Goal: Task Accomplishment & Management: Use online tool/utility

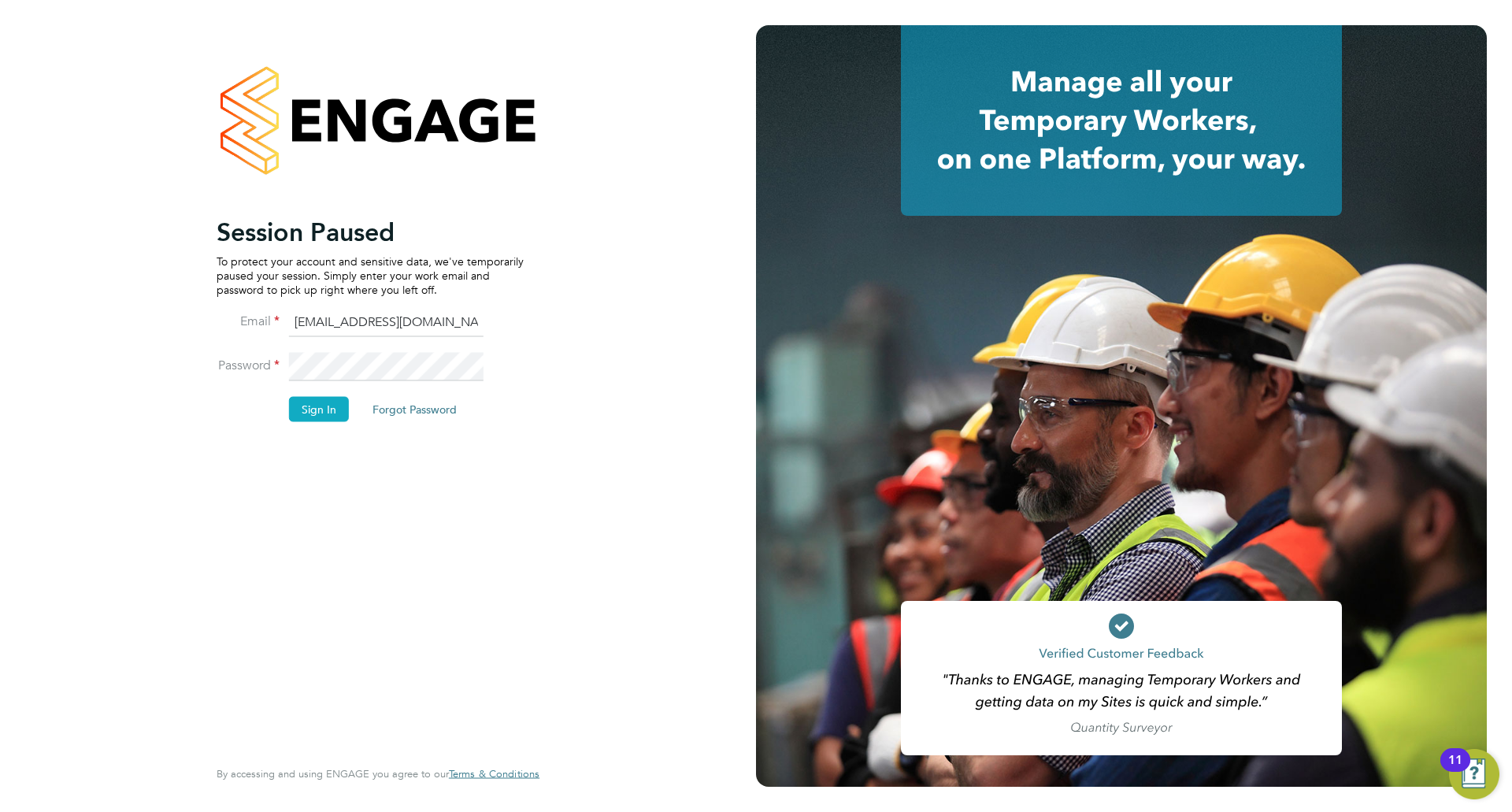
click at [326, 409] on button "Sign In" at bounding box center [319, 409] width 60 height 26
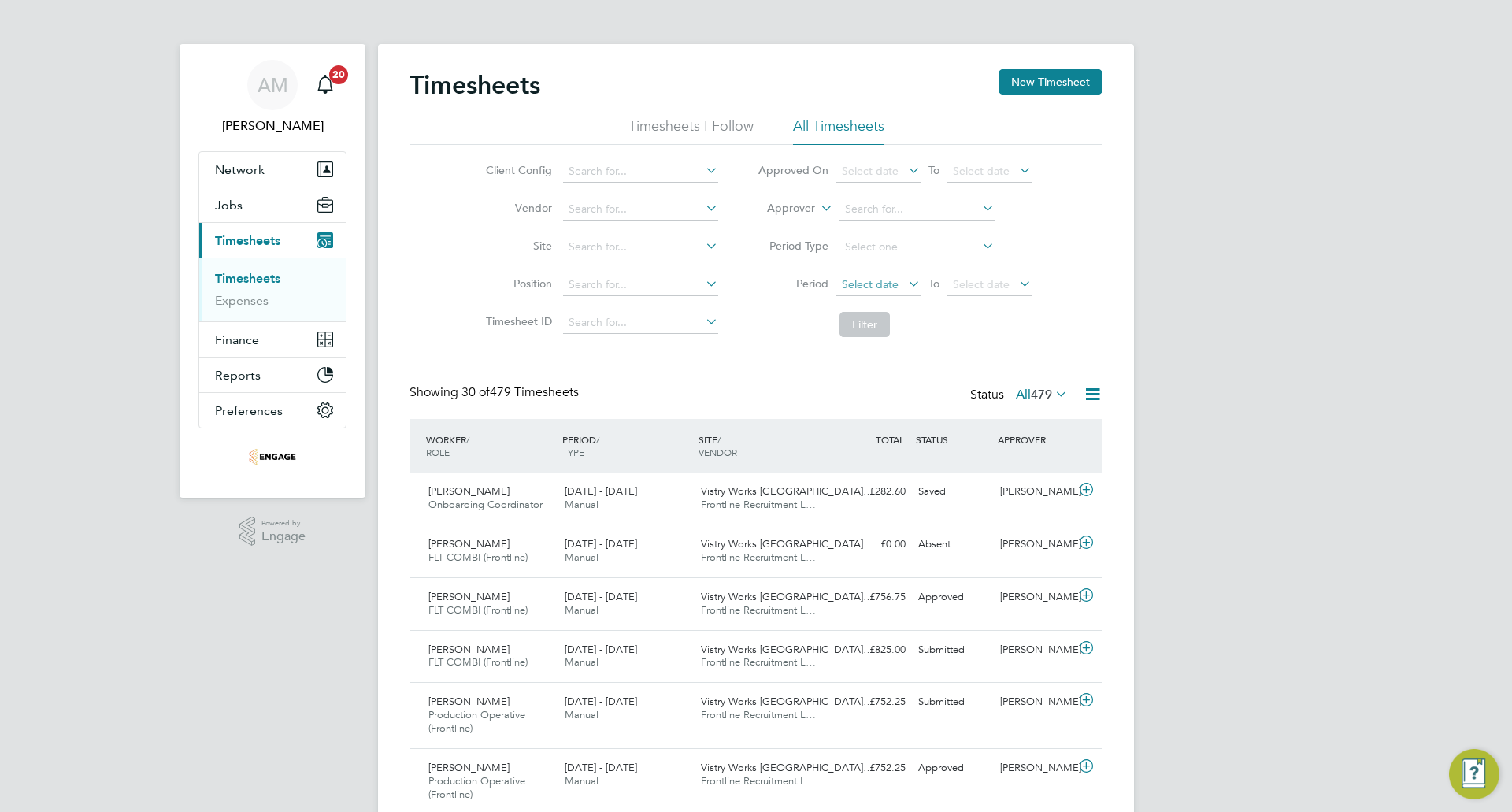
click at [889, 293] on span "Select date" at bounding box center [877, 285] width 84 height 22
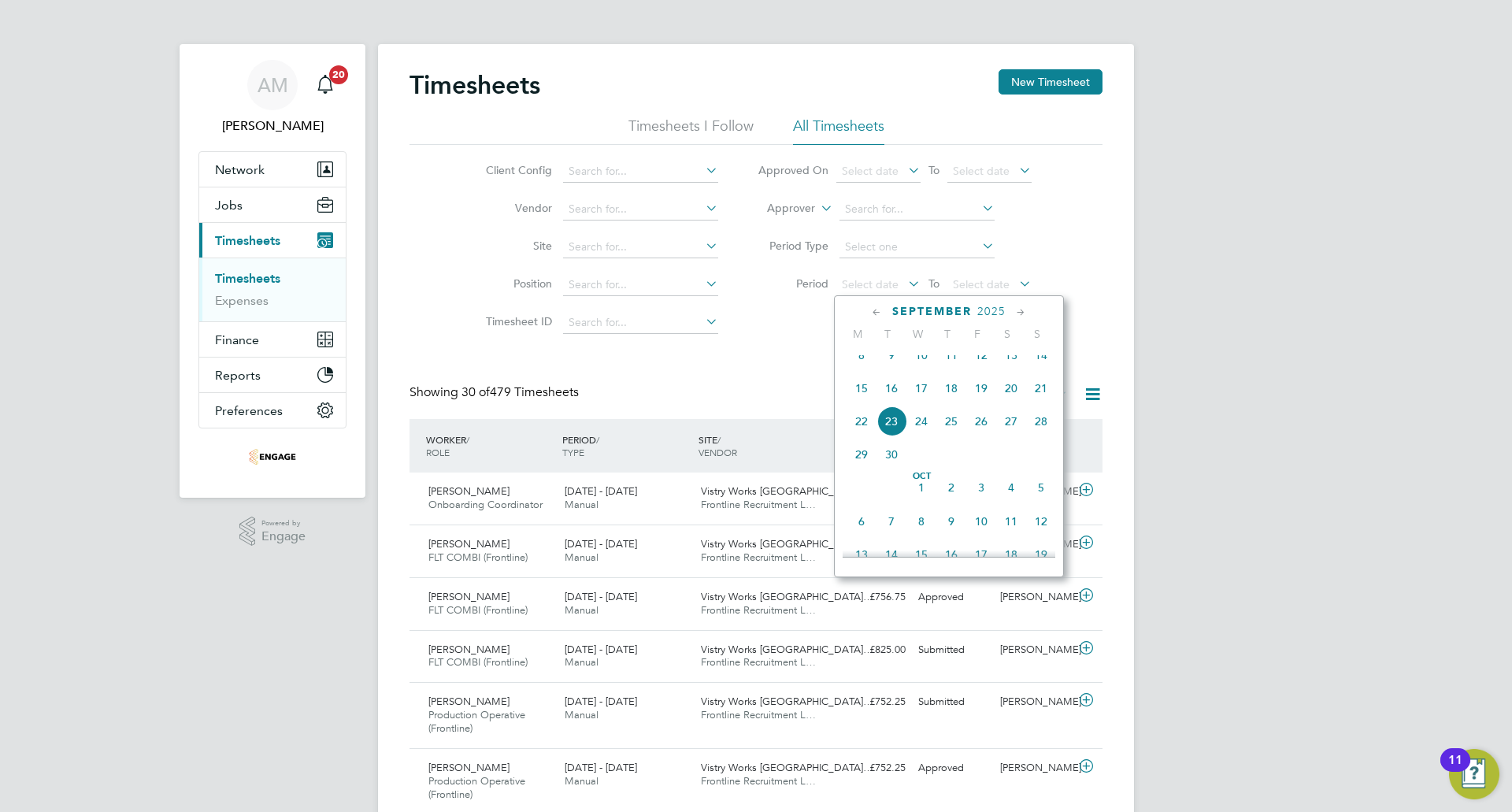
click at [868, 403] on span "15" at bounding box center [861, 388] width 30 height 30
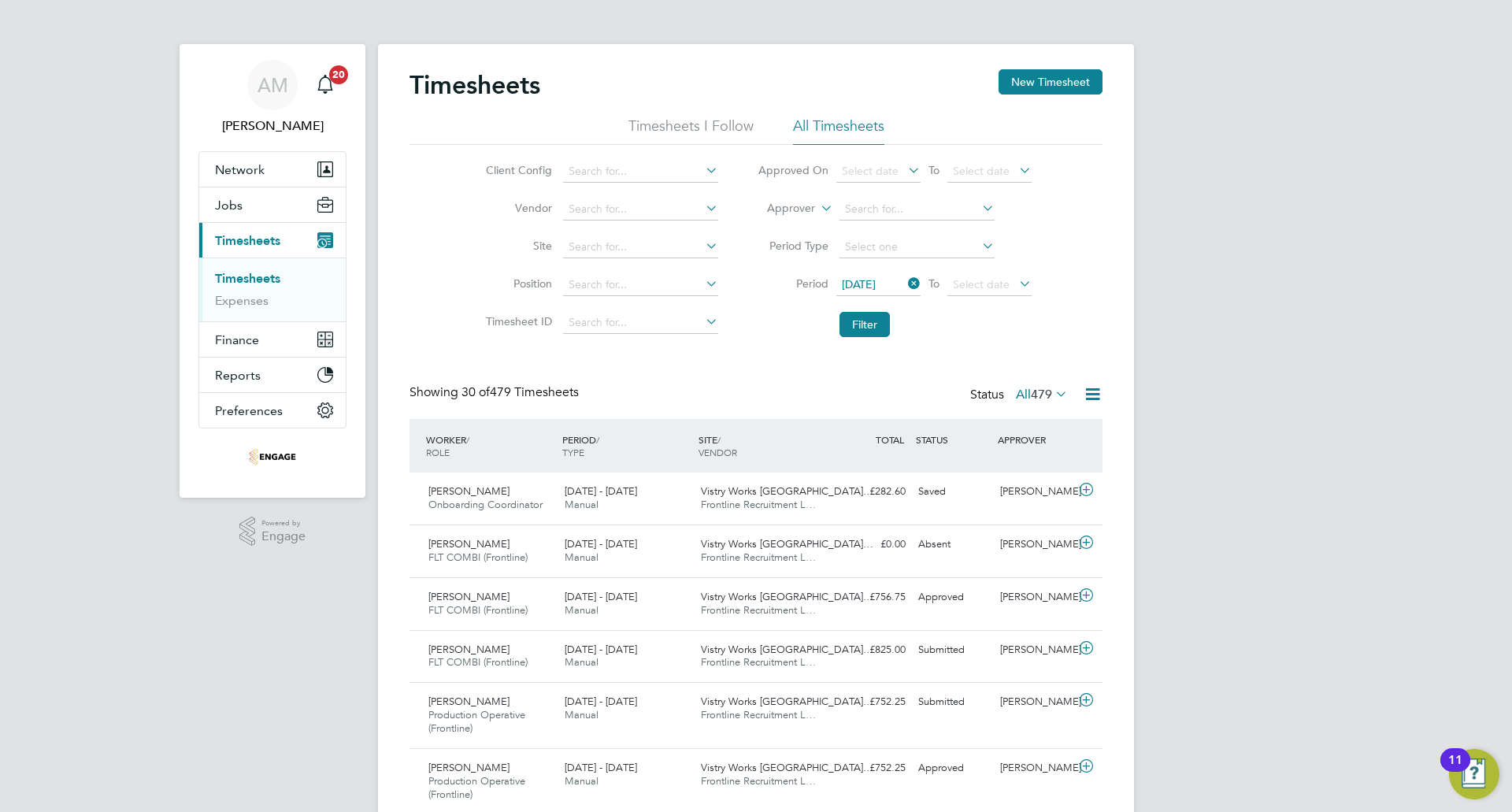
click at [1003, 265] on li "Period Type" at bounding box center [894, 247] width 313 height 38
click at [997, 276] on span "Select date" at bounding box center [989, 285] width 84 height 22
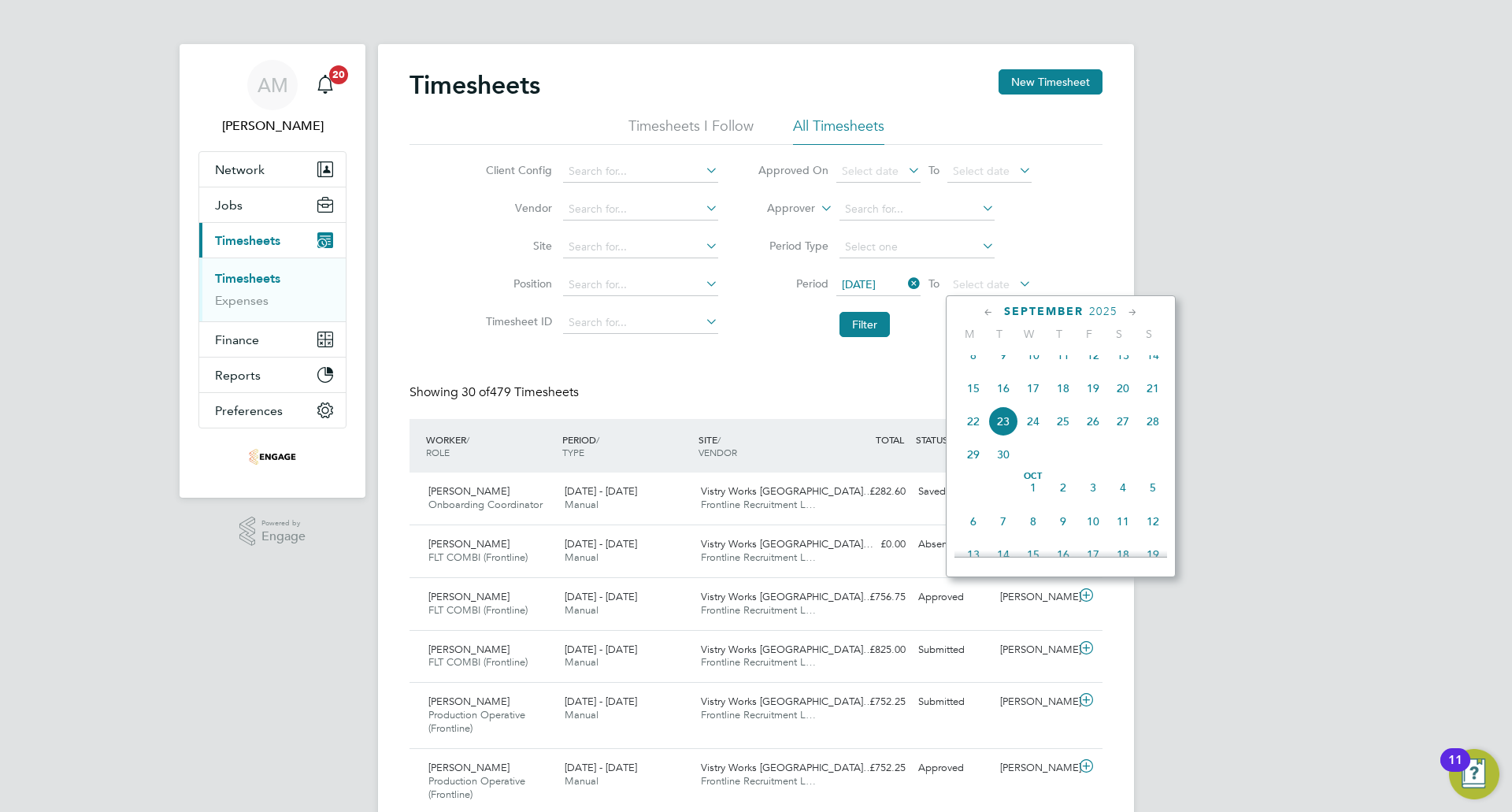
click at [1156, 403] on span "21" at bounding box center [1152, 388] width 30 height 30
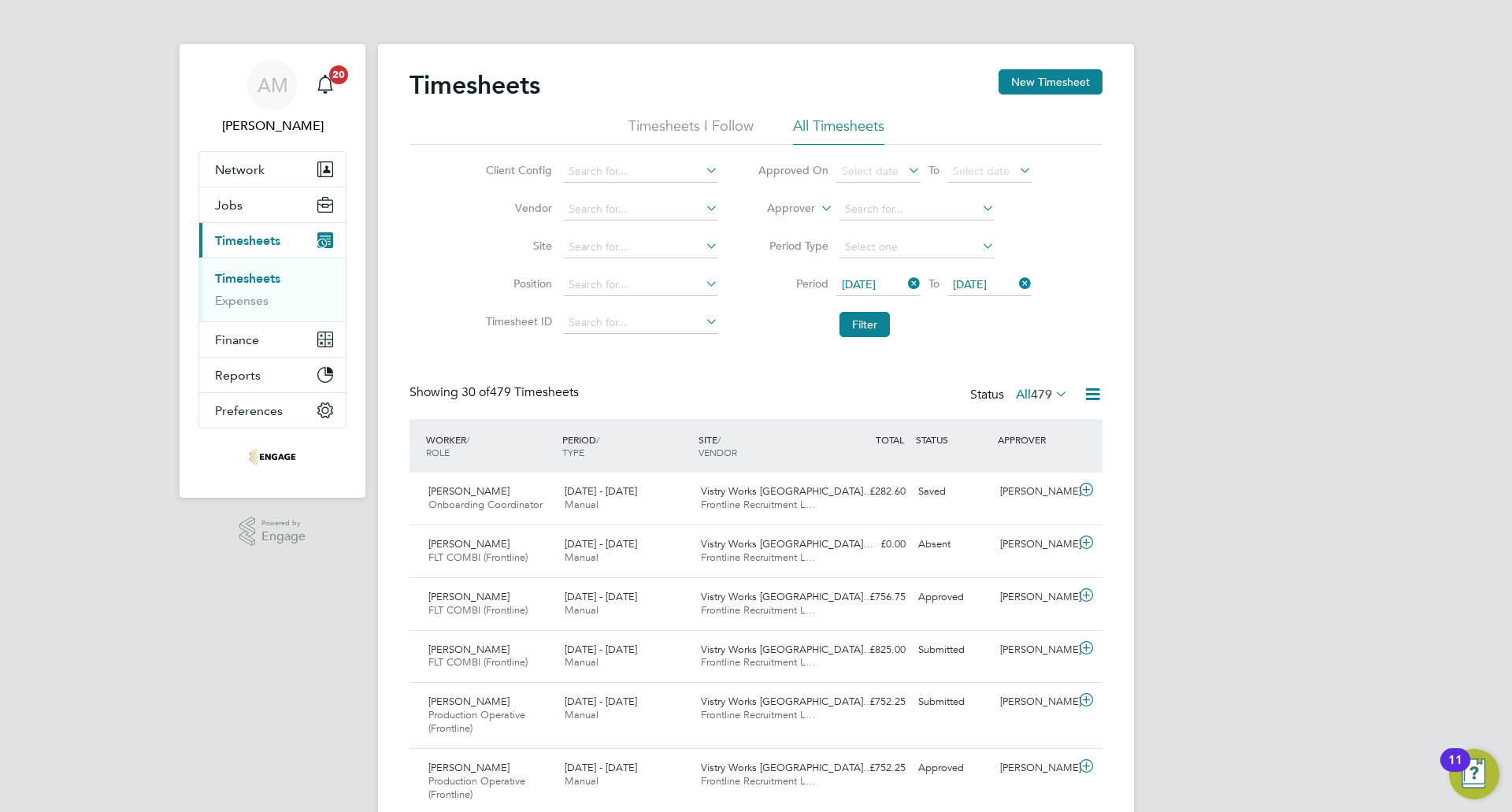
click at [891, 320] on li "Filter" at bounding box center [894, 324] width 313 height 41
click at [860, 328] on button "Filter" at bounding box center [864, 324] width 50 height 26
